Goal: Check status: Check status

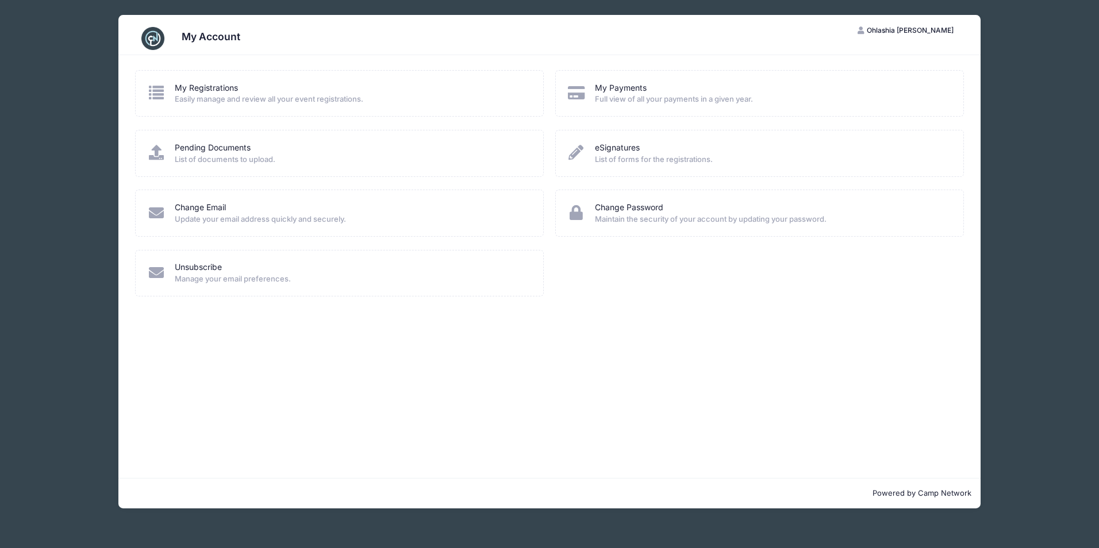
click at [259, 93] on div "My Registrations" at bounding box center [352, 88] width 354 height 12
click at [198, 88] on link "My Registrations" at bounding box center [206, 88] width 63 height 12
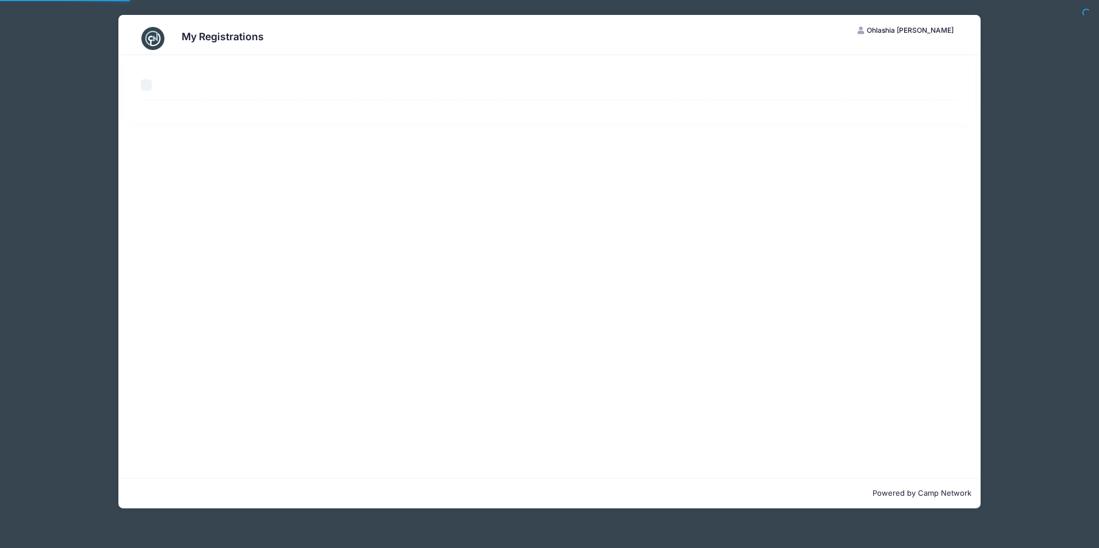
select select "50"
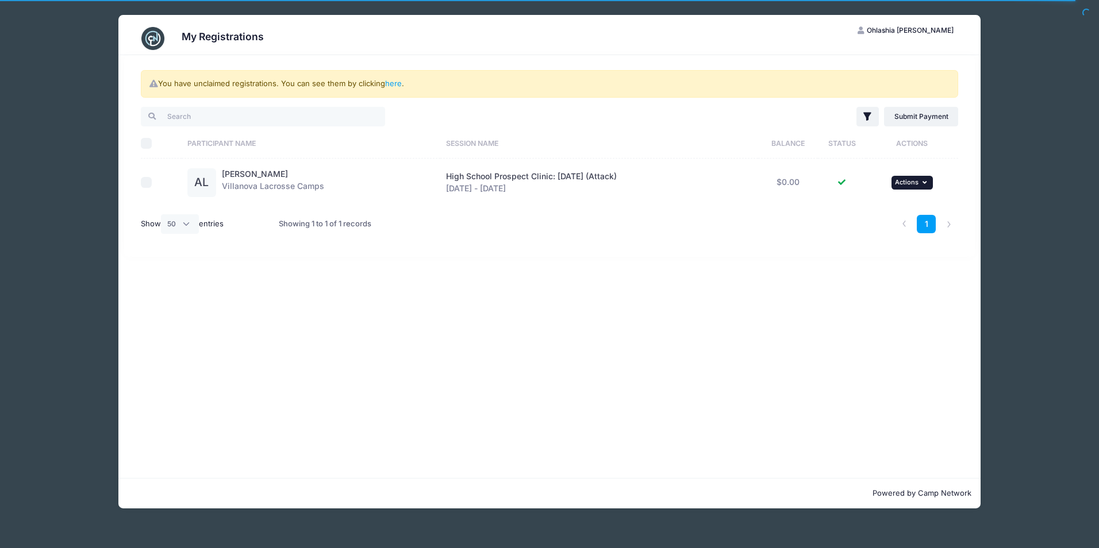
click at [931, 180] on button "... Actions" at bounding box center [912, 183] width 41 height 14
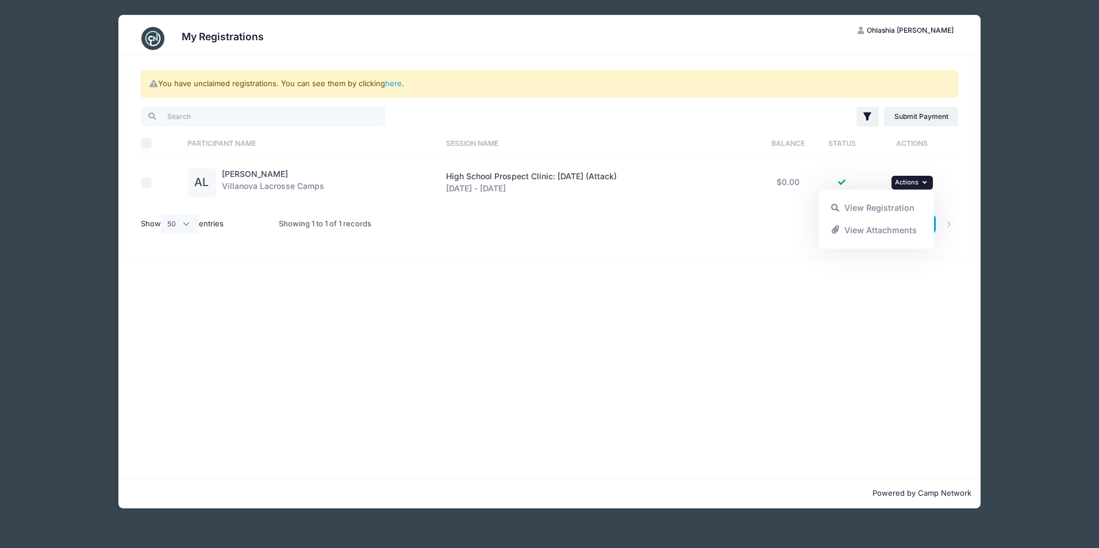
click at [997, 169] on div "My Registrations OL Ohlashia [PERSON_NAME] My Account Logout You have unclaimed…" at bounding box center [549, 262] width 1035 height 524
click at [394, 84] on link "here" at bounding box center [393, 83] width 17 height 9
